Goal: Information Seeking & Learning: Learn about a topic

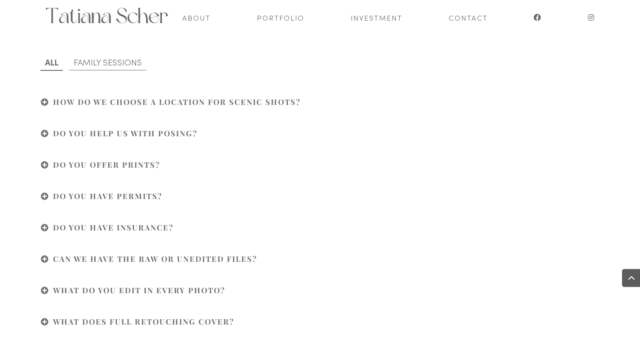
scroll to position [2549, 0]
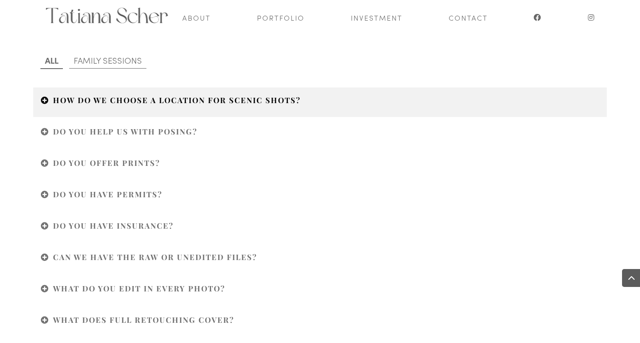
click at [441, 101] on h4 "HOW DO WE CHOOSE A LOCATION FOR SCENIC SHOTS?" at bounding box center [320, 102] width 558 height 14
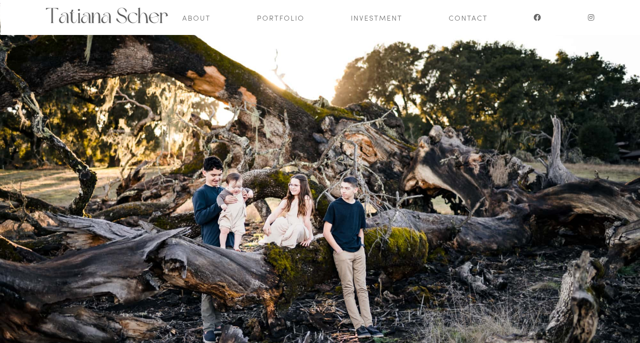
scroll to position [17, 0]
click at [277, 12] on link "Portfolio" at bounding box center [281, 17] width 48 height 35
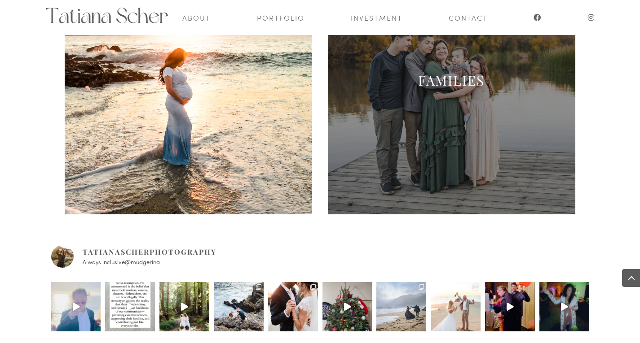
scroll to position [467, 0]
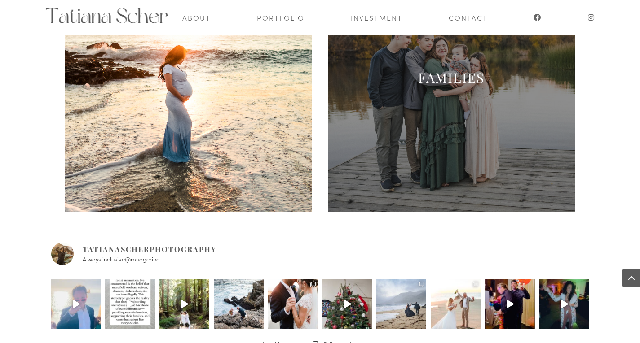
click at [456, 143] on span at bounding box center [452, 88] width 248 height 248
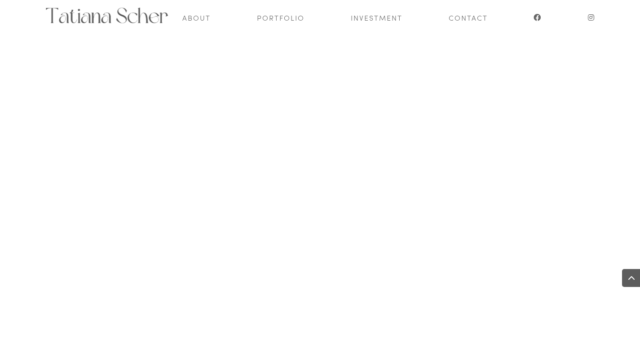
scroll to position [7216, 0]
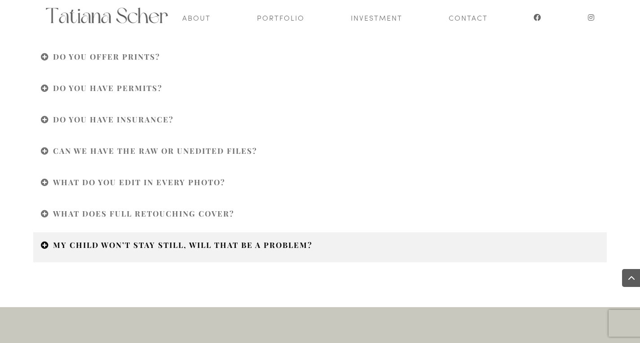
scroll to position [2657, 0]
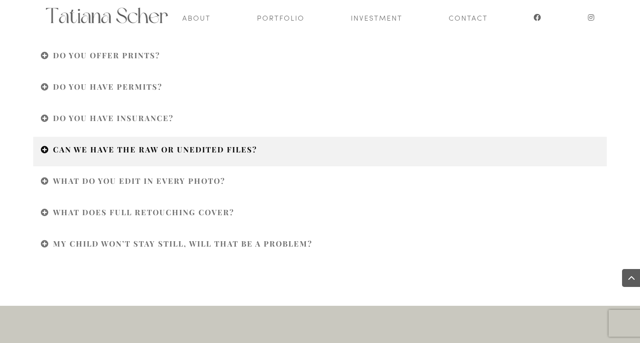
click at [317, 155] on h4 "CAN WE HAVE THE RAW OR UNEDITED FILES?" at bounding box center [320, 152] width 558 height 14
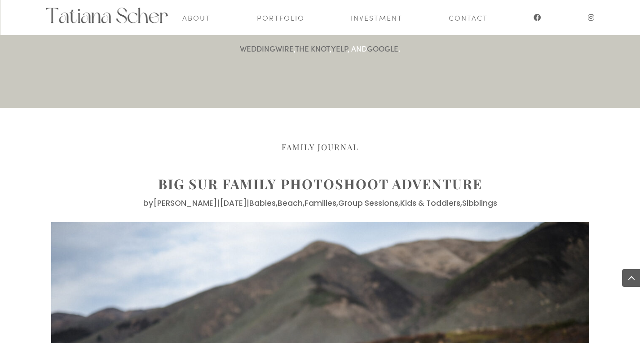
scroll to position [3339, 0]
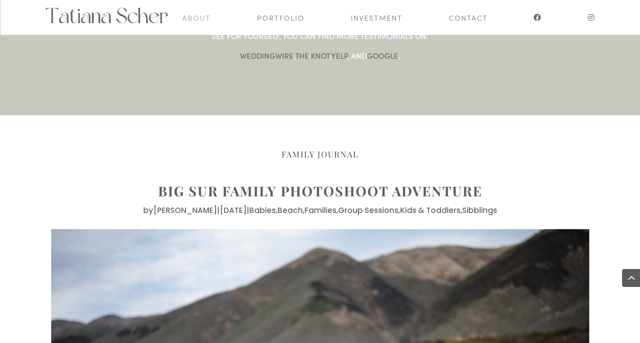
click at [191, 19] on link "About" at bounding box center [196, 17] width 28 height 35
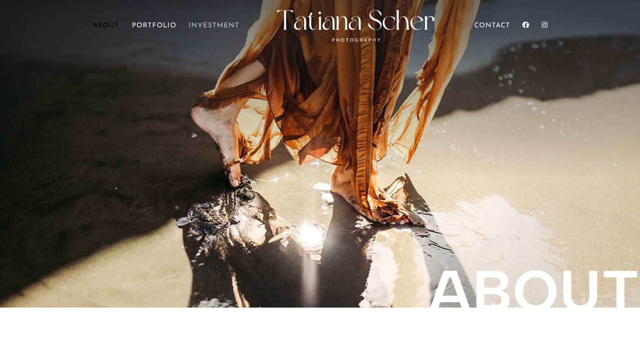
click at [214, 25] on link "Investment" at bounding box center [213, 35] width 51 height 25
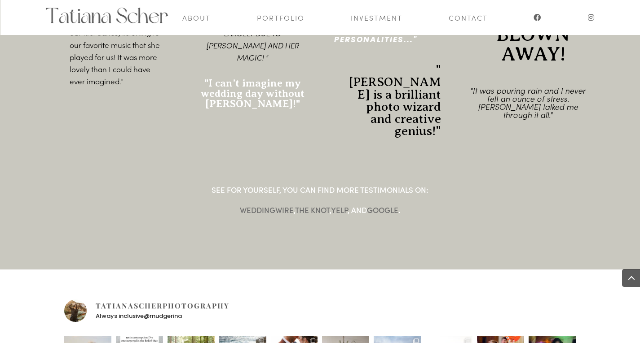
scroll to position [1336, 0]
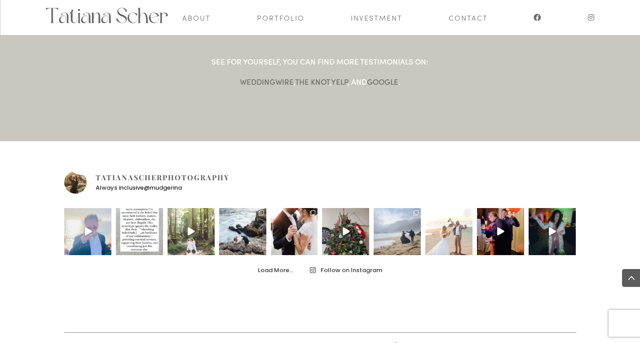
click at [206, 211] on img at bounding box center [190, 231] width 47 height 47
